Goal: Task Accomplishment & Management: Use online tool/utility

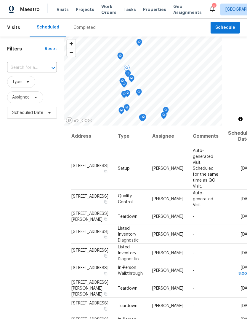
click at [0, 0] on icon at bounding box center [0, 0] width 0 height 0
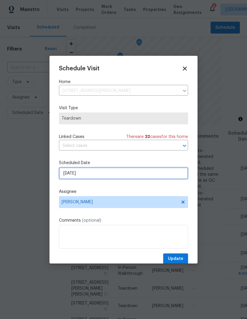
click at [84, 175] on input "[DATE]" at bounding box center [123, 173] width 129 height 12
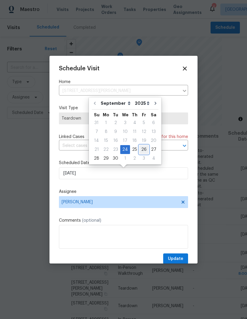
click at [143, 149] on div "26" at bounding box center [143, 149] width 9 height 8
type input "[DATE]"
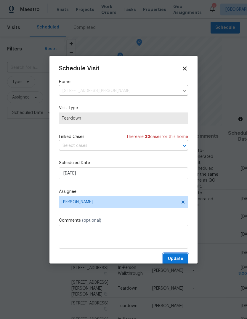
click at [175, 257] on span "Update" at bounding box center [175, 258] width 15 height 7
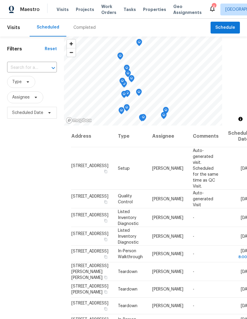
click at [143, 9] on span "Properties" at bounding box center [154, 10] width 23 height 6
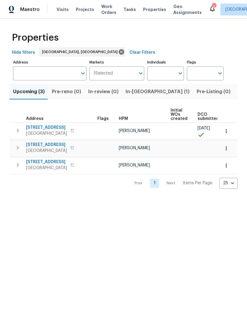
click at [238, 91] on span "Listed (24)" at bounding box center [251, 91] width 26 height 8
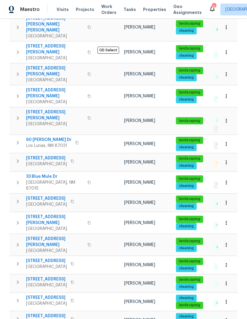
scroll to position [252, 0]
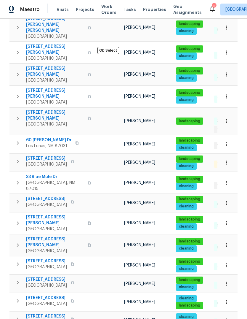
click at [18, 221] on icon "button" at bounding box center [18, 223] width 2 height 4
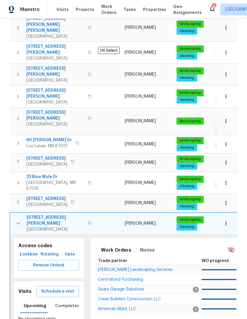
click at [63, 288] on span "Schedule a visit" at bounding box center [57, 291] width 33 height 7
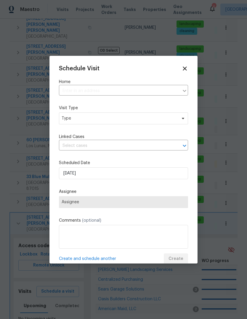
type input "[STREET_ADDRESS][PERSON_NAME]"
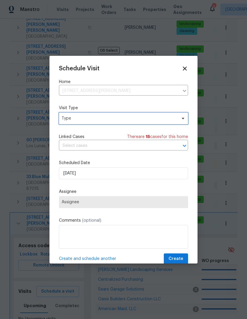
click at [117, 118] on span "Type" at bounding box center [119, 118] width 115 height 6
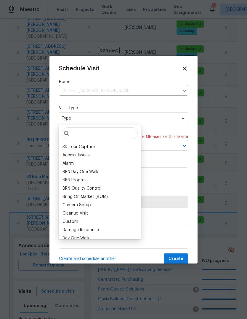
click at [88, 153] on div "Access Issues" at bounding box center [76, 155] width 27 height 6
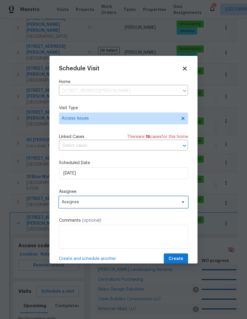
click at [100, 204] on span "Assignee" at bounding box center [120, 202] width 116 height 5
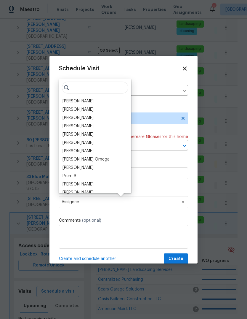
click at [87, 101] on div "[PERSON_NAME]" at bounding box center [78, 101] width 31 height 6
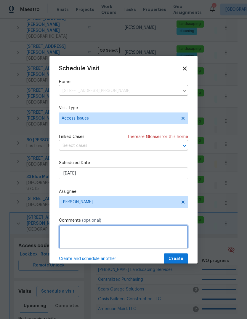
click at [67, 229] on textarea at bounding box center [123, 237] width 129 height 24
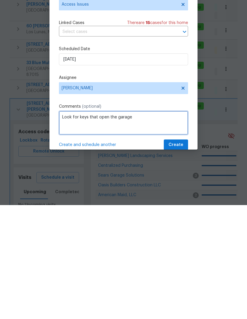
type textarea "Look for keys that open the garage"
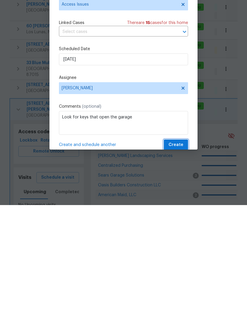
click at [178, 255] on span "Create" at bounding box center [176, 258] width 15 height 7
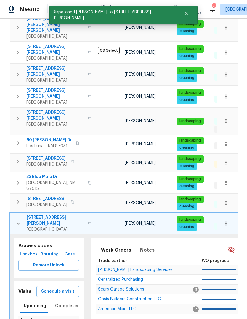
click at [18, 214] on button "button" at bounding box center [18, 223] width 12 height 18
